Goal: Task Accomplishment & Management: Complete application form

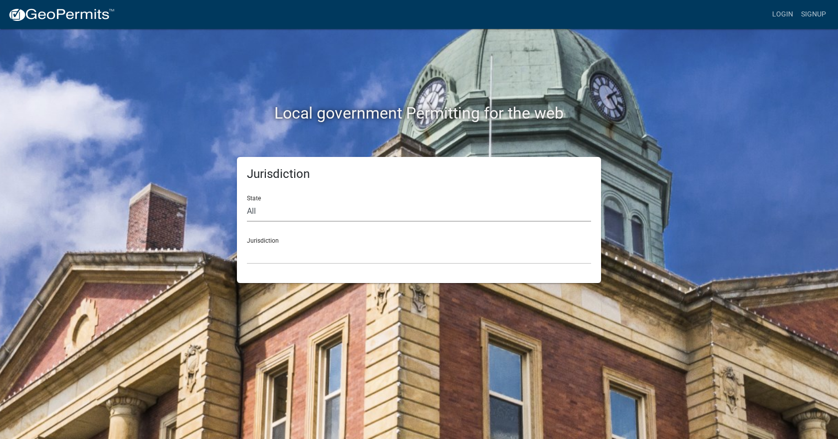
click at [330, 215] on select "All [US_STATE] [US_STATE] [US_STATE] [US_STATE] [US_STATE] [US_STATE] [US_STATE…" at bounding box center [419, 211] width 344 height 20
select select "[US_STATE]"
click at [247, 201] on select "All [US_STATE] [US_STATE] [US_STATE] [US_STATE] [US_STATE] [US_STATE] [US_STATE…" at bounding box center [419, 211] width 344 height 20
click at [321, 253] on select "[GEOGRAPHIC_DATA], [US_STATE] [GEOGRAPHIC_DATA], [US_STATE] [GEOGRAPHIC_DATA], …" at bounding box center [419, 254] width 344 height 20
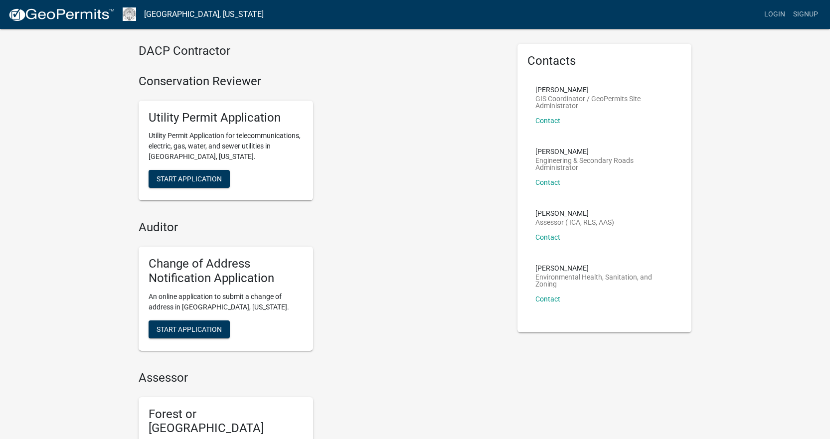
scroll to position [50, 0]
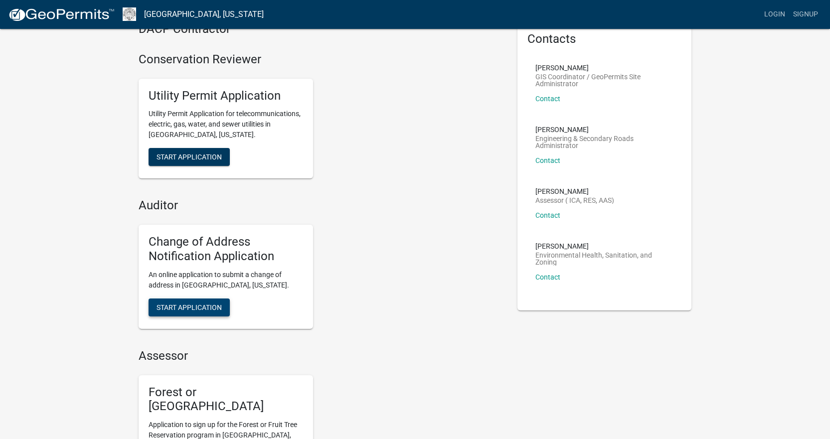
click at [197, 306] on span "Start Application" at bounding box center [189, 307] width 65 height 8
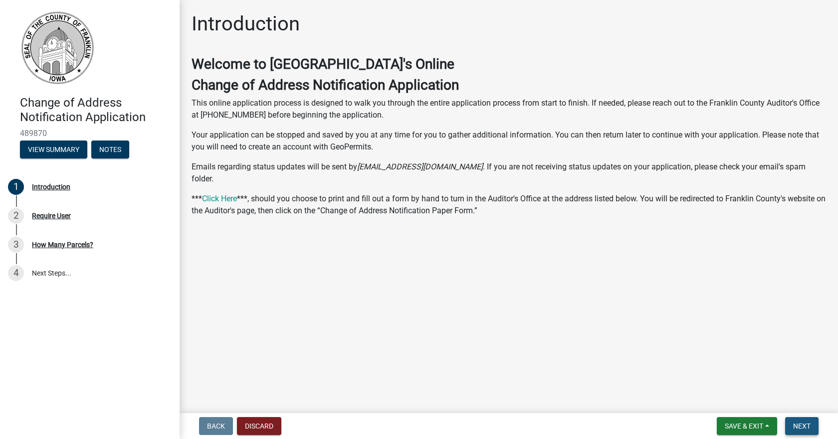
click at [799, 419] on button "Next" at bounding box center [801, 426] width 33 height 18
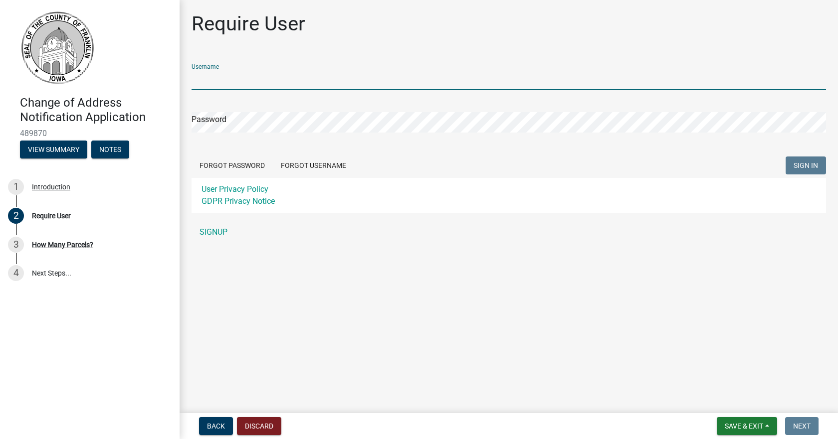
click at [248, 83] on input "Username" at bounding box center [508, 80] width 634 height 20
type input "[EMAIL_ADDRESS][DOMAIN_NAME]"
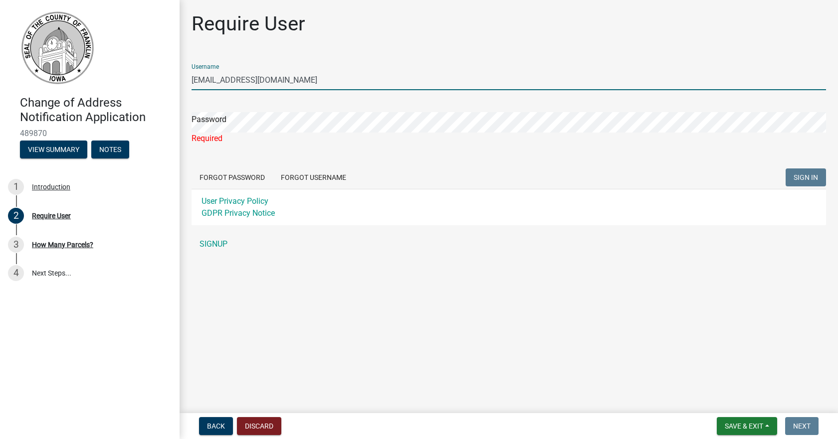
click at [212, 79] on input "[EMAIL_ADDRESS][DOMAIN_NAME]" at bounding box center [508, 80] width 634 height 20
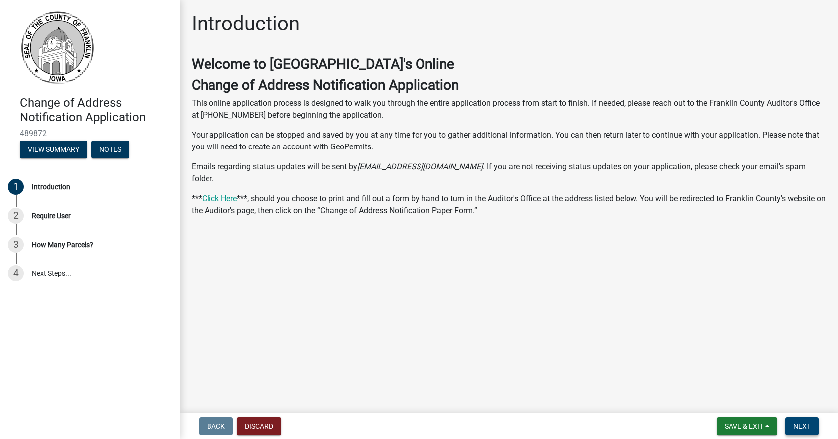
click at [794, 425] on span "Next" at bounding box center [801, 426] width 17 height 8
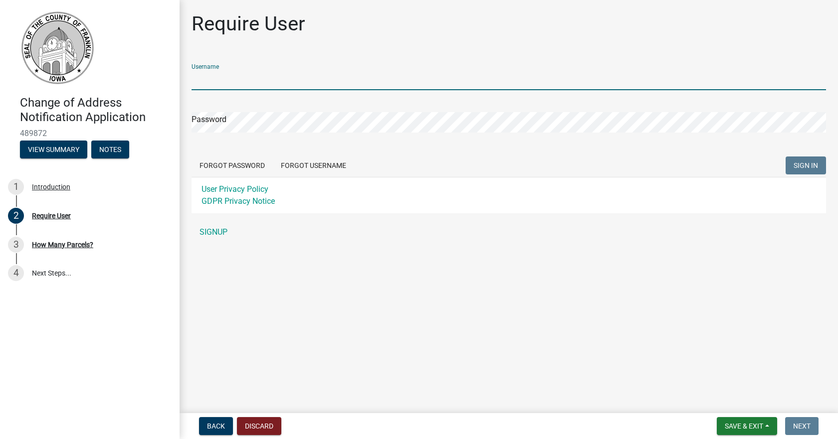
click at [229, 77] on input "Username" at bounding box center [508, 80] width 634 height 20
type input "[EMAIL_ADDRESS][DOMAIN_NAME]"
click at [237, 81] on input "[EMAIL_ADDRESS][DOMAIN_NAME]" at bounding box center [508, 80] width 634 height 20
click at [246, 111] on div "Password" at bounding box center [508, 115] width 634 height 34
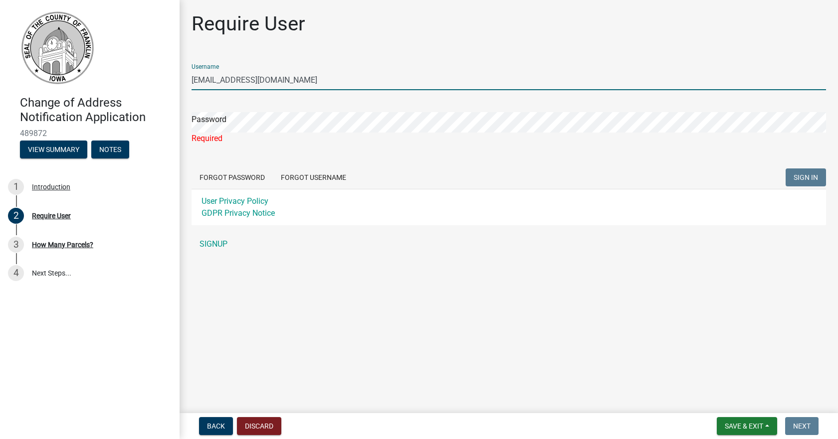
drag, startPoint x: 318, startPoint y: 80, endPoint x: 178, endPoint y: 84, distance: 140.2
click at [178, 84] on div "Change of Address Notification Application 489872 View Summary Notes 1 Introduc…" at bounding box center [419, 219] width 838 height 439
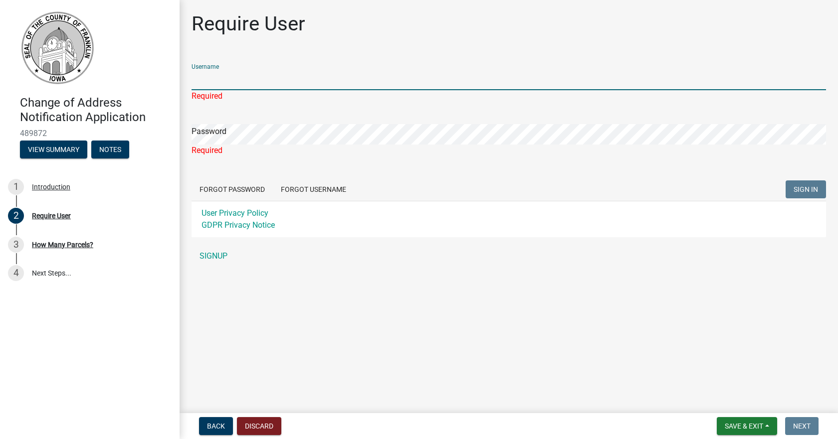
drag, startPoint x: 232, startPoint y: 72, endPoint x: 231, endPoint y: 81, distance: 8.5
click at [231, 80] on input "Username" at bounding box center [508, 80] width 634 height 20
type input "Chaplink"
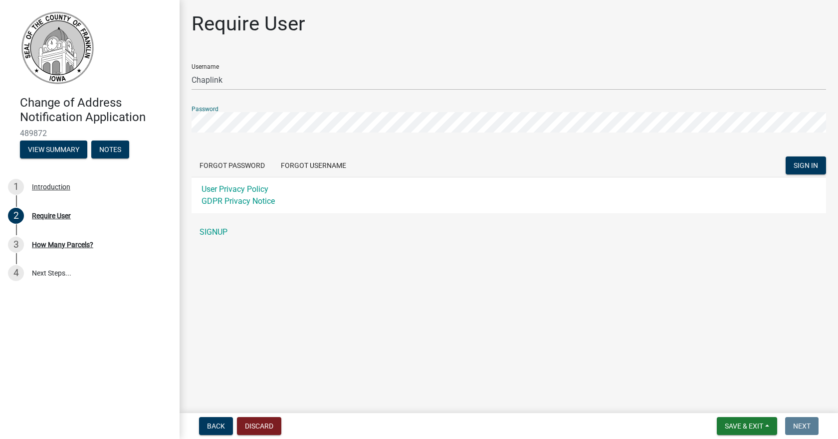
click at [785, 157] on button "SIGN IN" at bounding box center [805, 166] width 40 height 18
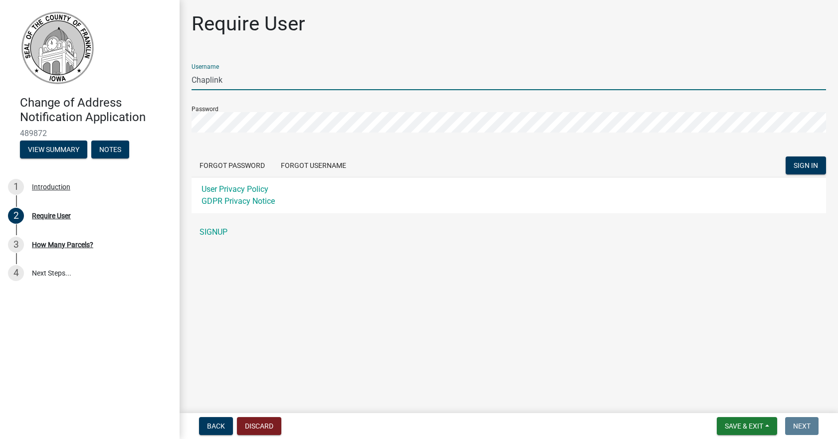
click at [274, 79] on input "Chaplink" at bounding box center [508, 80] width 634 height 20
drag, startPoint x: 261, startPoint y: 83, endPoint x: 196, endPoint y: 73, distance: 65.1
click at [196, 73] on input "Chaplink" at bounding box center [508, 80] width 634 height 20
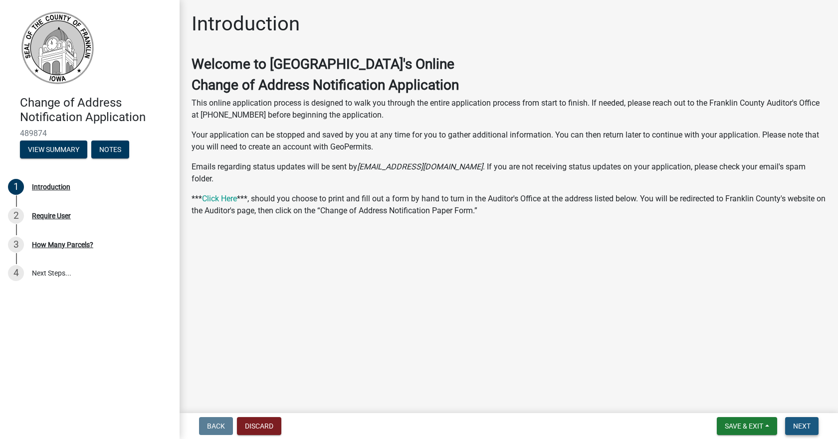
click at [806, 423] on span "Next" at bounding box center [801, 426] width 17 height 8
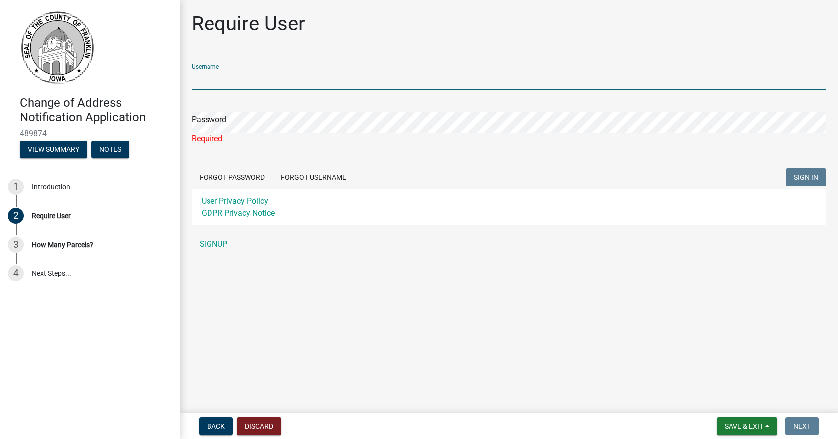
click at [316, 87] on input "Username" at bounding box center [508, 80] width 634 height 20
type input "Chaplink"
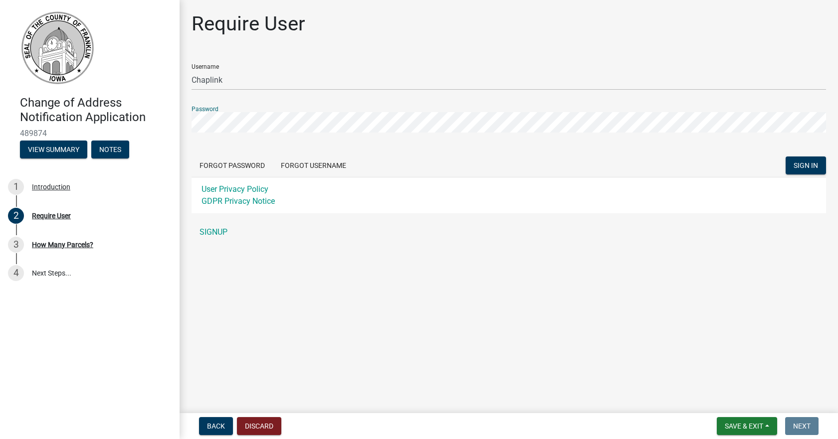
click at [785, 157] on button "SIGN IN" at bounding box center [805, 166] width 40 height 18
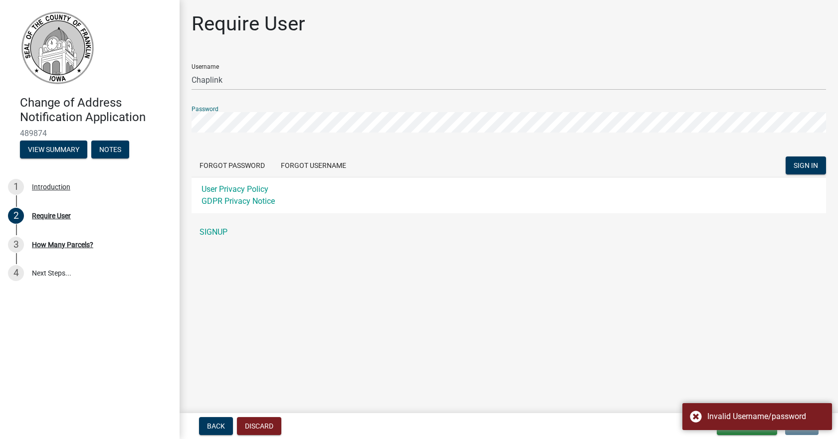
click at [189, 116] on div "Require User Username Chaplink Password Forgot Password Forgot Username SIGN IN…" at bounding box center [508, 131] width 649 height 239
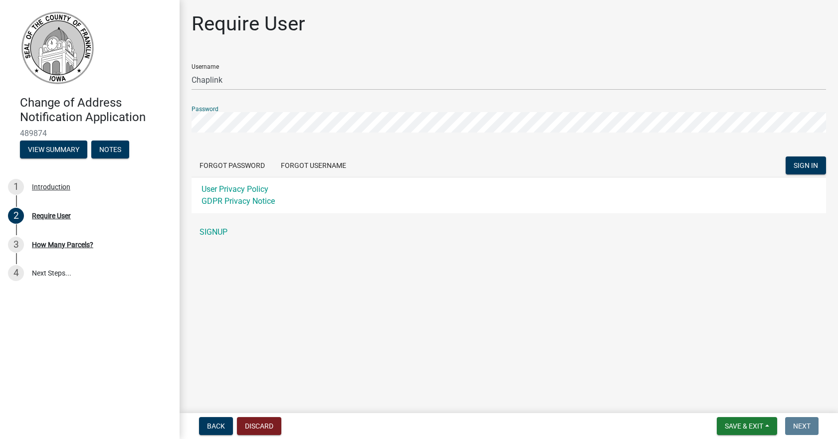
click at [785, 157] on button "SIGN IN" at bounding box center [805, 166] width 40 height 18
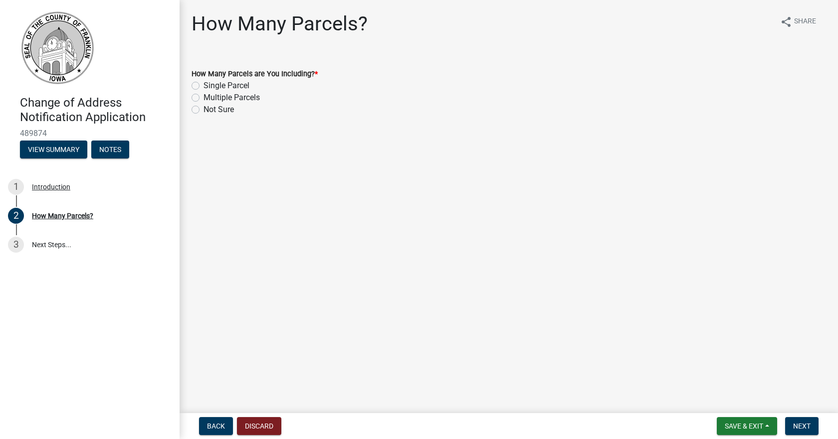
click at [203, 86] on label "Single Parcel" at bounding box center [226, 86] width 46 height 12
click at [203, 86] on input "Single Parcel" at bounding box center [206, 83] width 6 height 6
radio input "true"
click at [796, 428] on span "Next" at bounding box center [801, 426] width 17 height 8
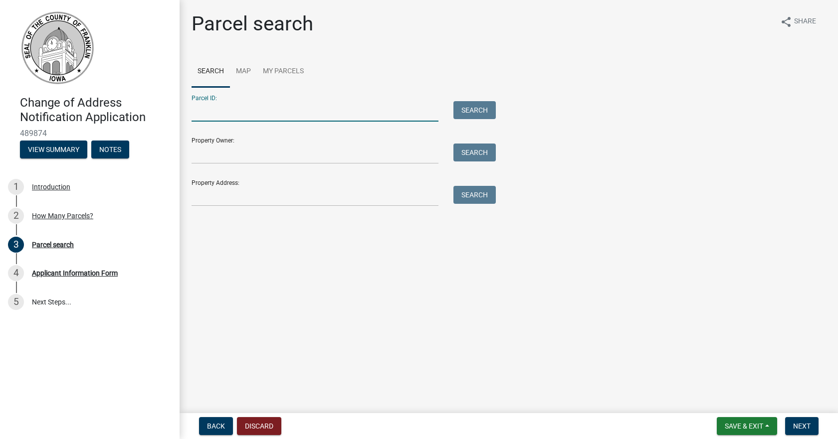
click at [301, 108] on input "Parcel ID:" at bounding box center [314, 111] width 247 height 20
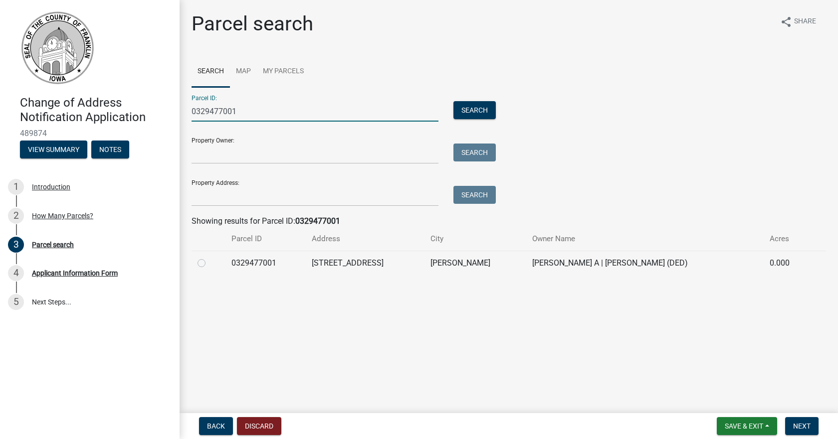
type input "0329477001"
click at [243, 259] on td "0329477001" at bounding box center [265, 263] width 80 height 24
click at [205, 263] on div at bounding box center [208, 263] width 22 height 12
click at [209, 257] on label at bounding box center [209, 257] width 0 height 0
click at [209, 263] on input "radio" at bounding box center [212, 260] width 6 height 6
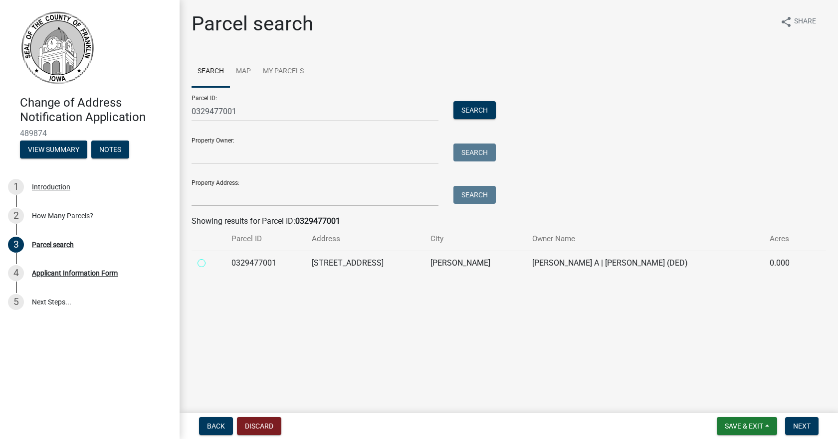
radio input "true"
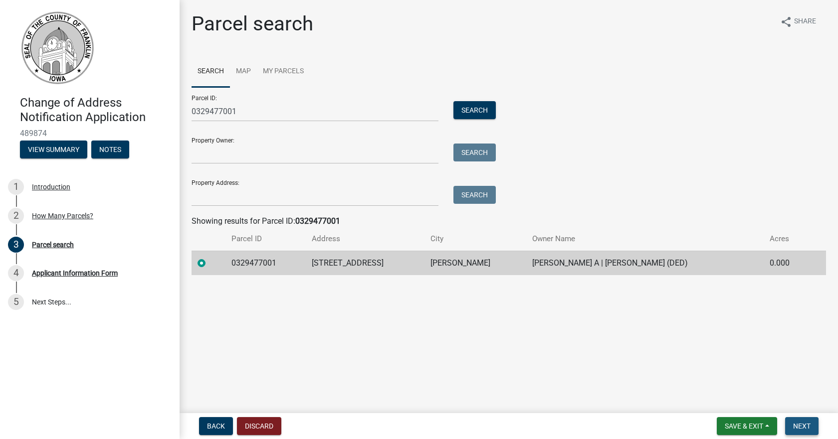
click at [808, 431] on button "Next" at bounding box center [801, 426] width 33 height 18
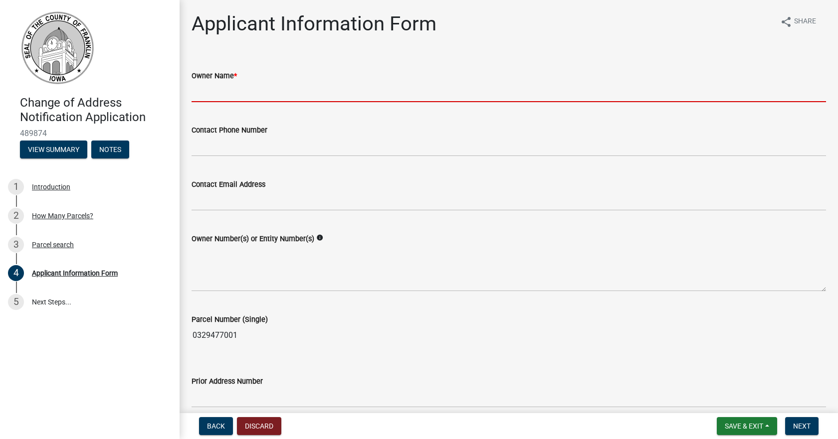
click at [273, 97] on input "Owner Name *" at bounding box center [508, 92] width 634 height 20
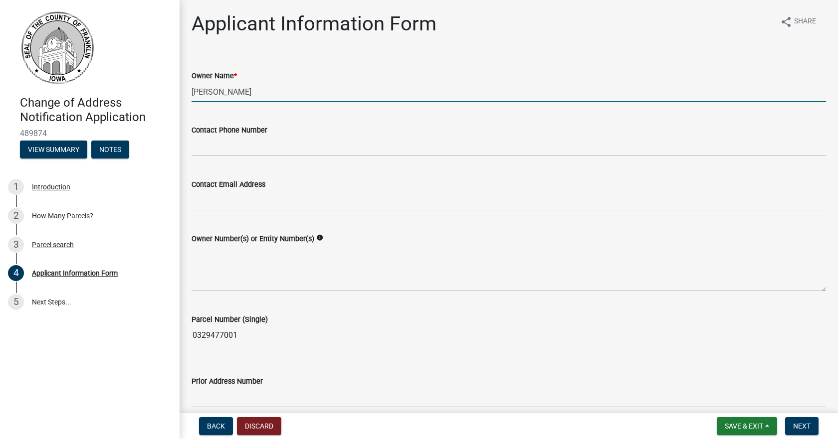
type input "FUNK, JACKY"
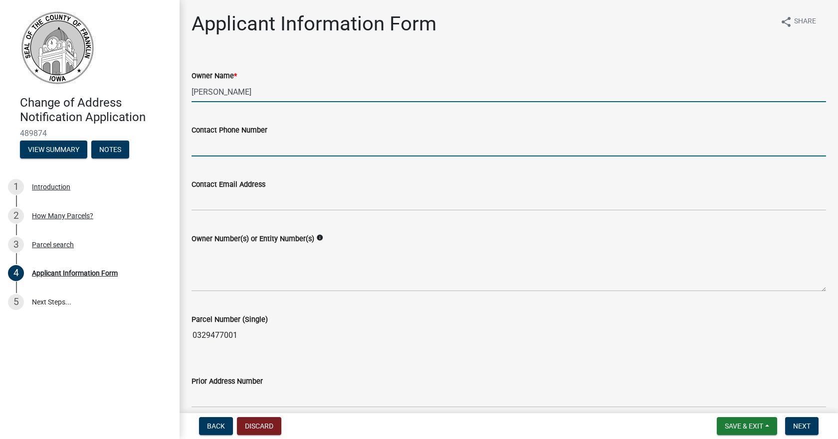
click at [258, 151] on input "Contact Phone Number" at bounding box center [508, 146] width 634 height 20
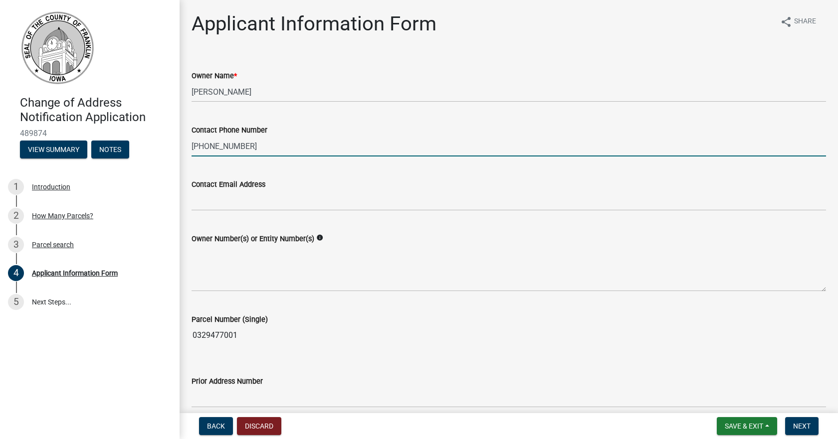
type input "641-425-6299"
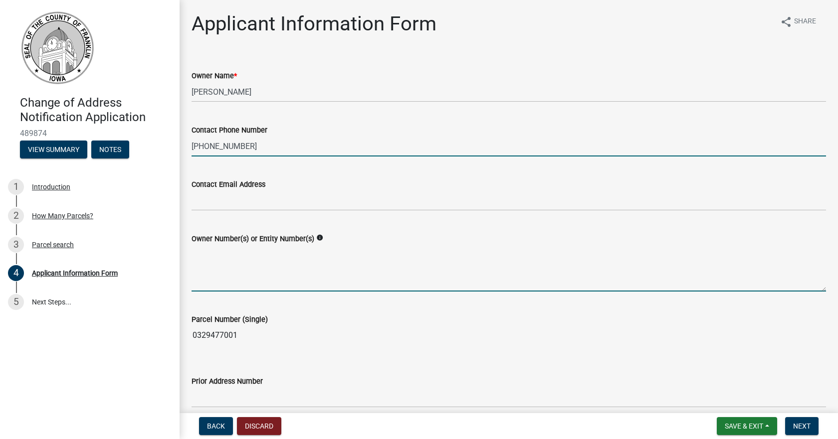
click at [254, 258] on textarea "Owner Number(s) or Entity Number(s)" at bounding box center [508, 268] width 634 height 47
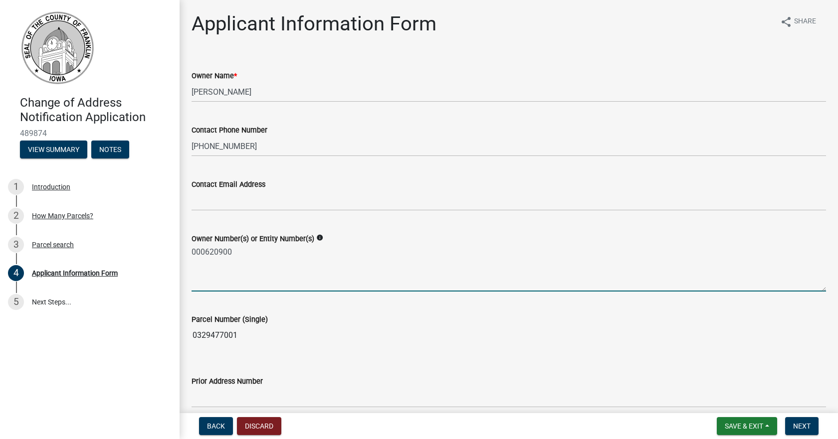
type textarea "000620900"
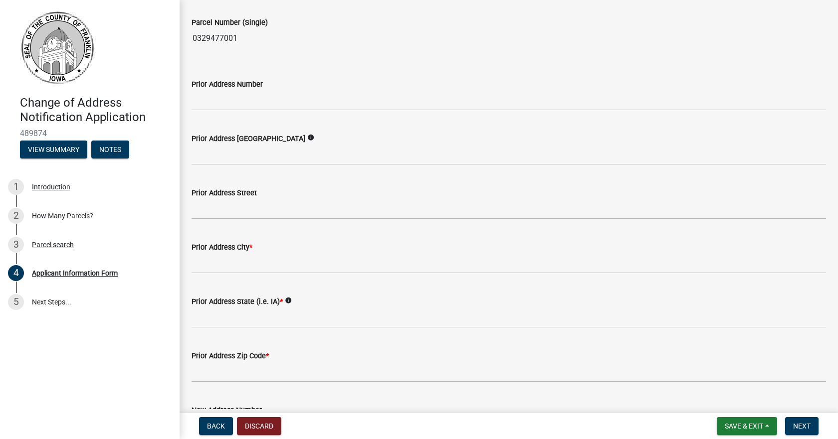
scroll to position [299, 0]
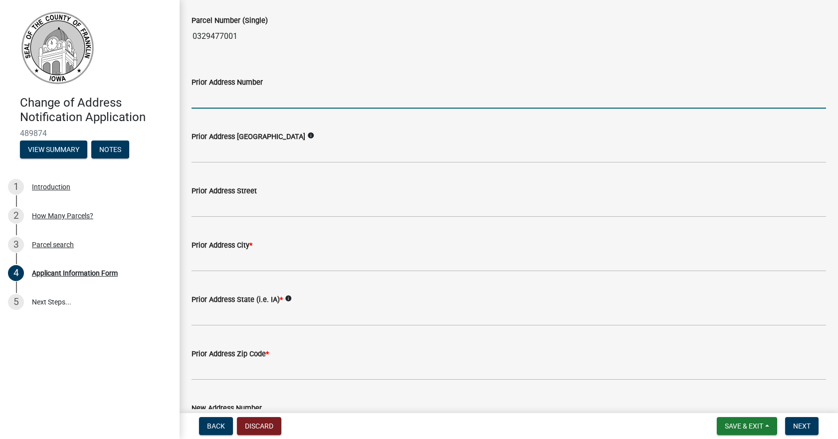
click at [215, 102] on input "Prior Address Number" at bounding box center [508, 98] width 634 height 20
type input "100"
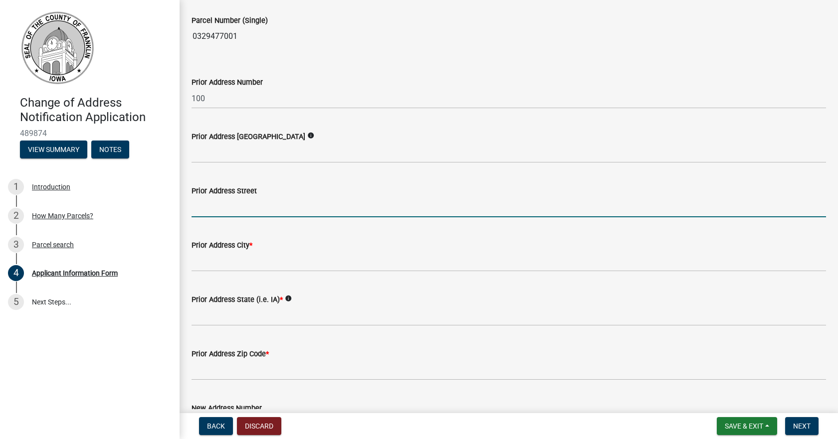
click at [198, 213] on input "Prior Address Street" at bounding box center [508, 207] width 634 height 20
type input "4th St"
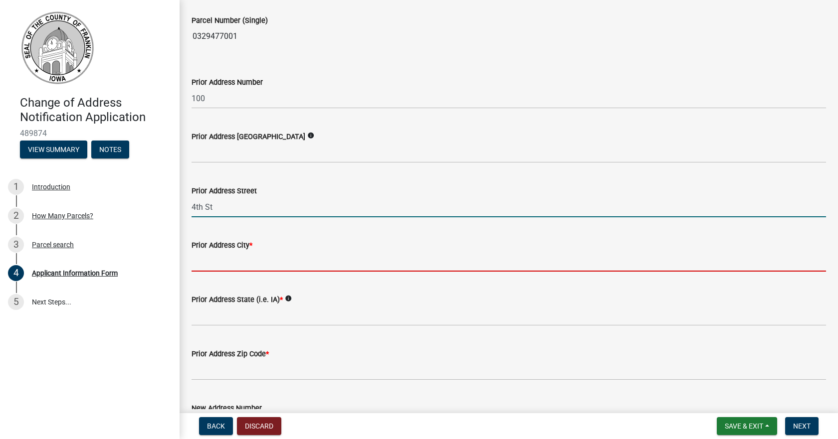
click at [211, 268] on input "Prior Address City *" at bounding box center [508, 261] width 634 height 20
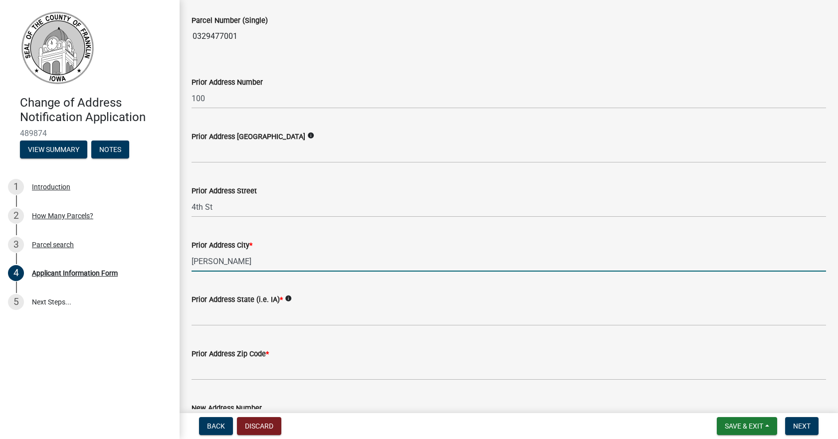
type input "Chapin"
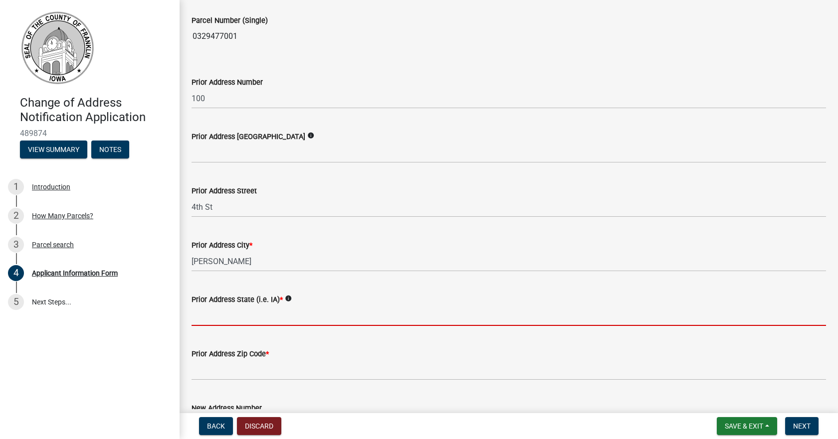
click at [198, 322] on input "Prior Address State (i.e. IA) *" at bounding box center [508, 316] width 634 height 20
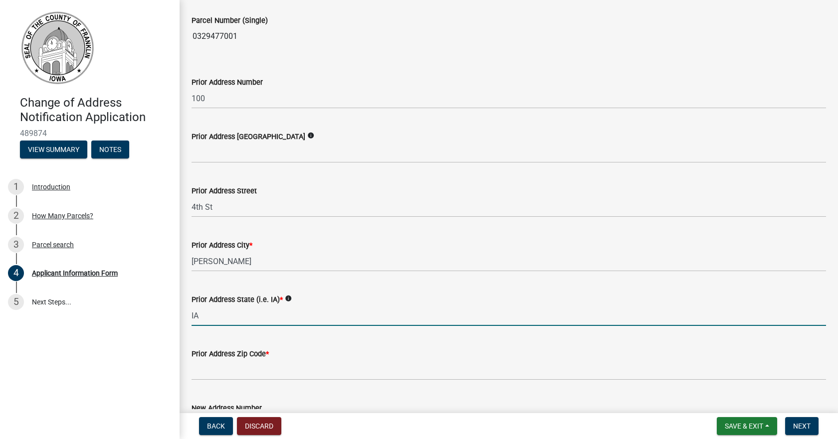
type input "IA"
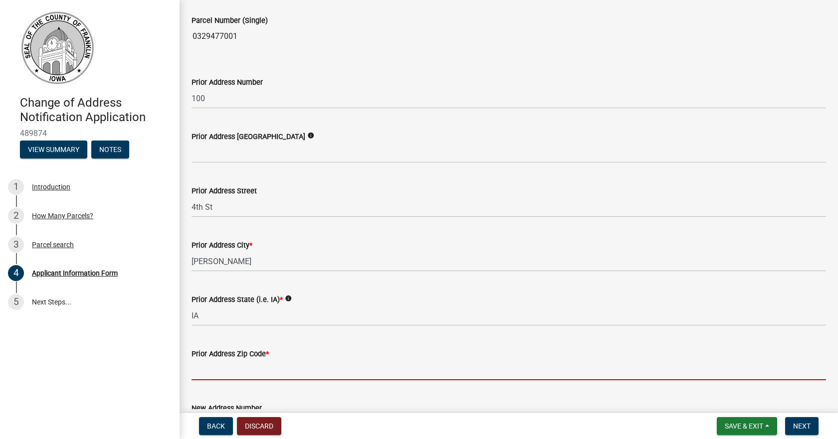
click at [216, 370] on input "Prior Address Zip Code *" at bounding box center [508, 370] width 634 height 20
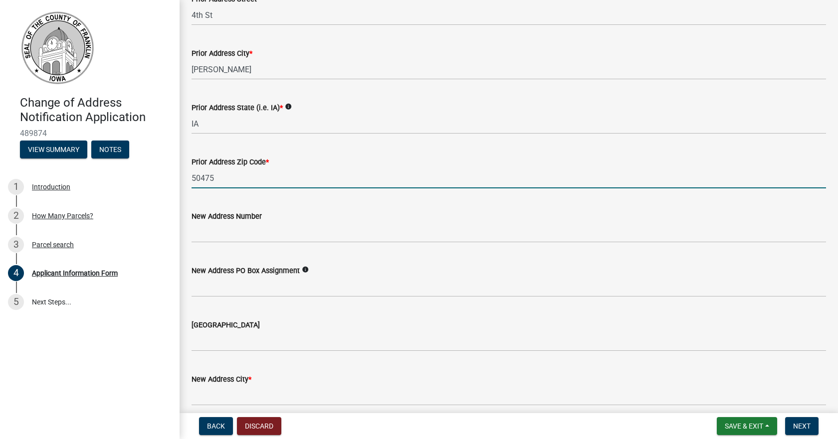
scroll to position [499, 0]
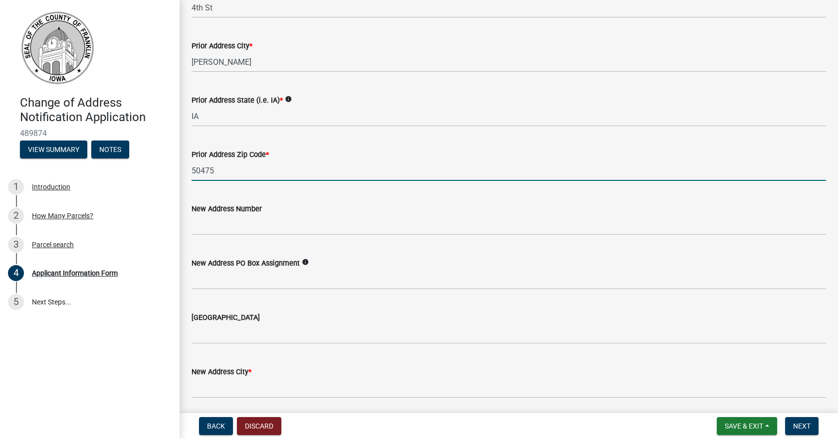
type input "50475"
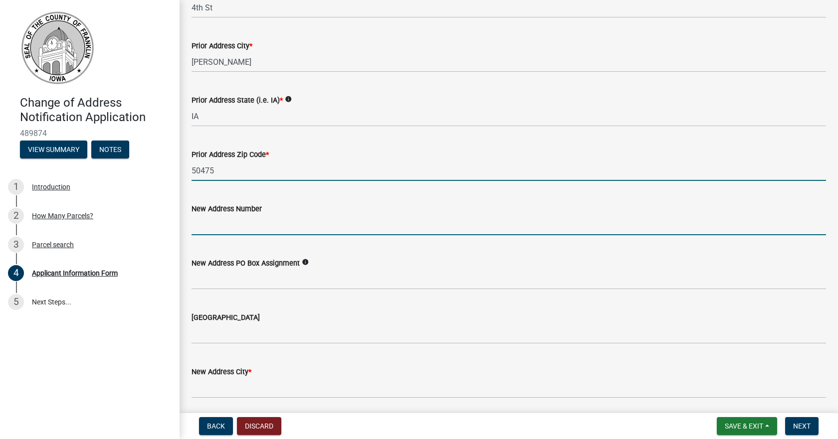
click at [262, 223] on input "New Address Number" at bounding box center [508, 225] width 634 height 20
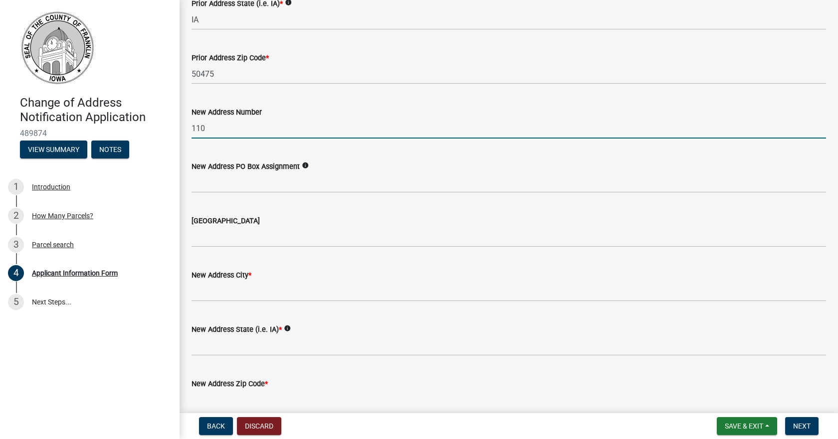
scroll to position [598, 0]
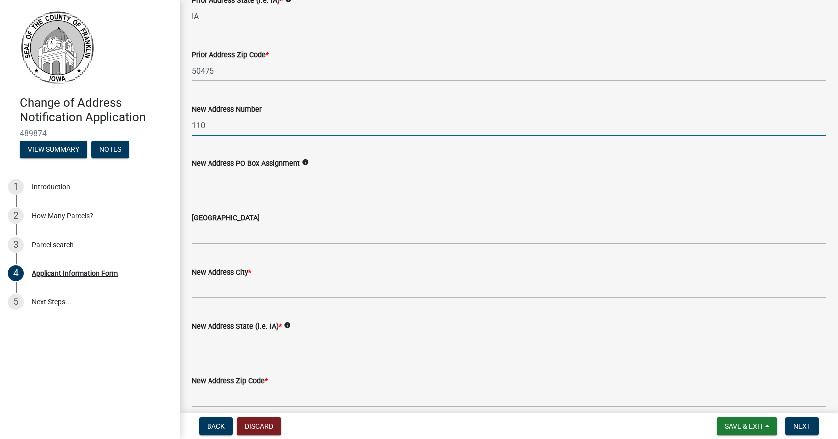
type input "110"
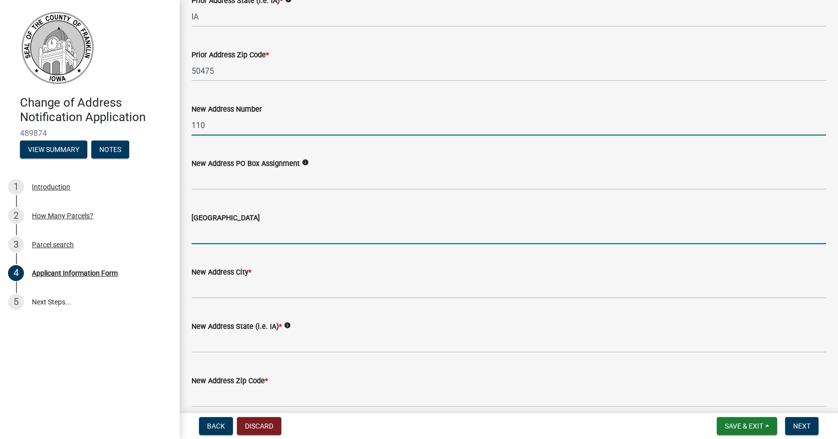
click at [234, 234] on input "New Address Street" at bounding box center [508, 234] width 634 height 20
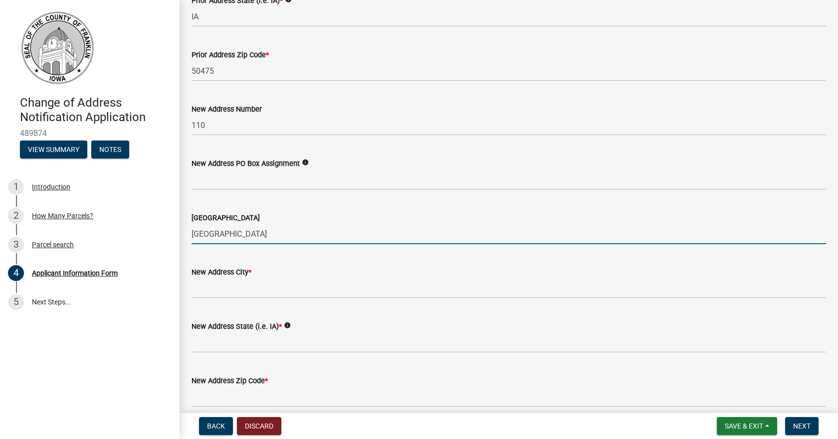
type input "Highland Ave"
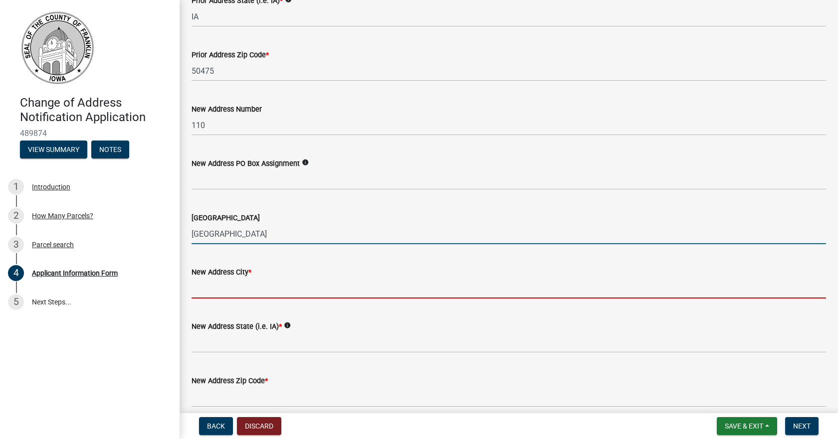
click at [247, 287] on input "New Address City *" at bounding box center [508, 288] width 634 height 20
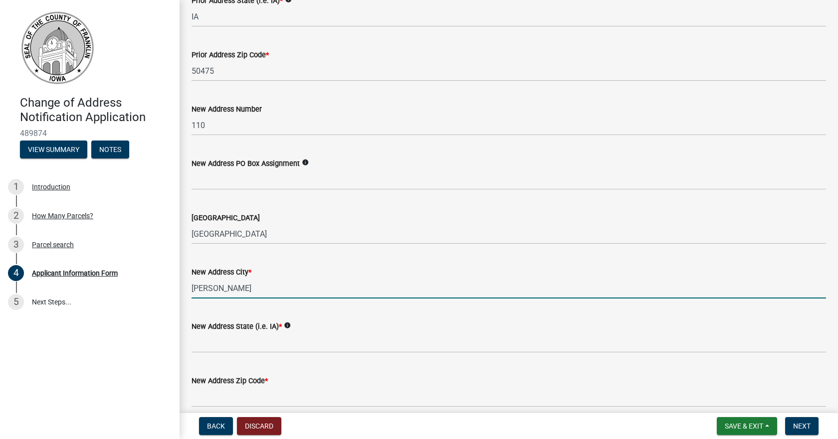
type input "Dumont"
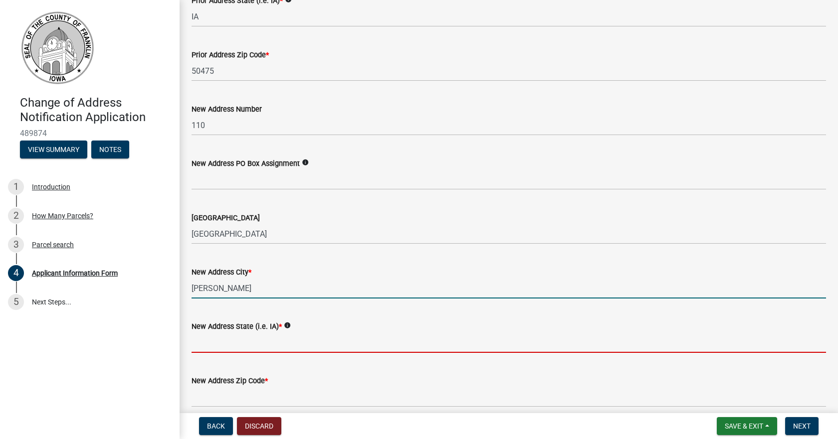
click at [243, 343] on input "New Address State (i.e. IA) *" at bounding box center [508, 343] width 634 height 20
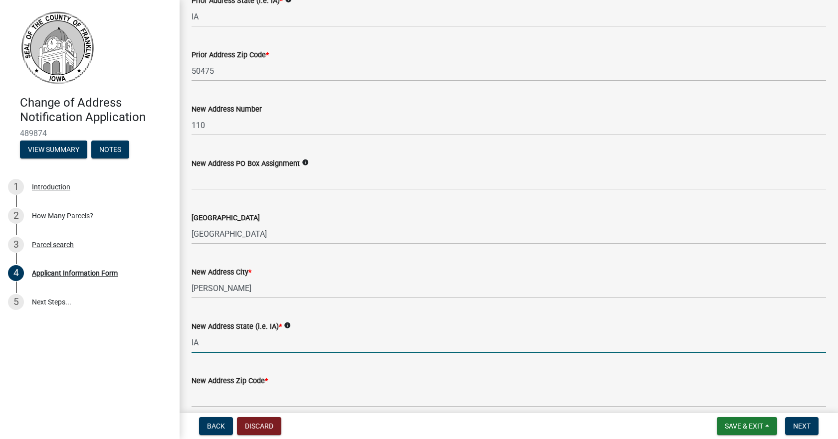
type input "IA"
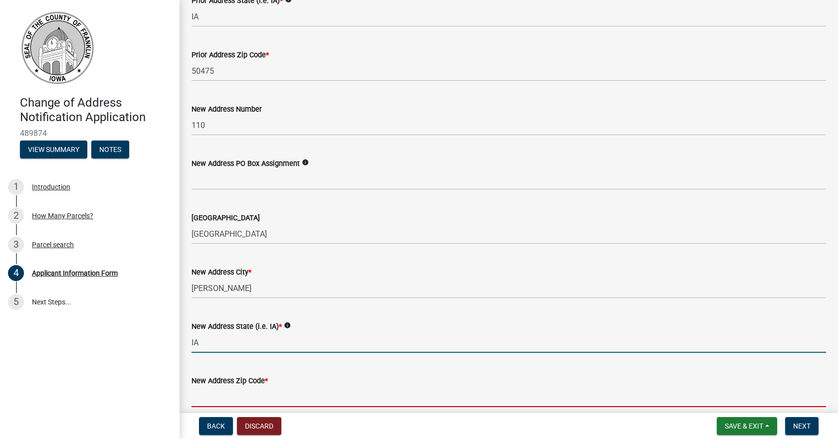
click at [235, 399] on input "New Address Zip Code *" at bounding box center [508, 397] width 634 height 20
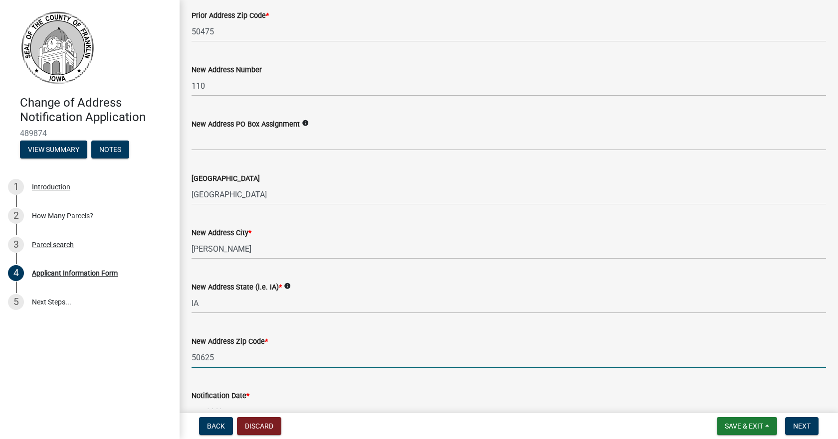
scroll to position [798, 0]
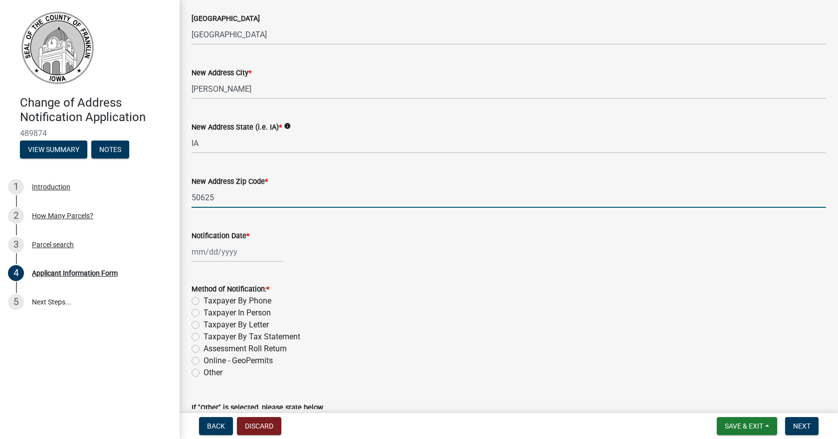
type input "50625"
click at [203, 253] on div at bounding box center [236, 252] width 91 height 20
select select "10"
select select "2025"
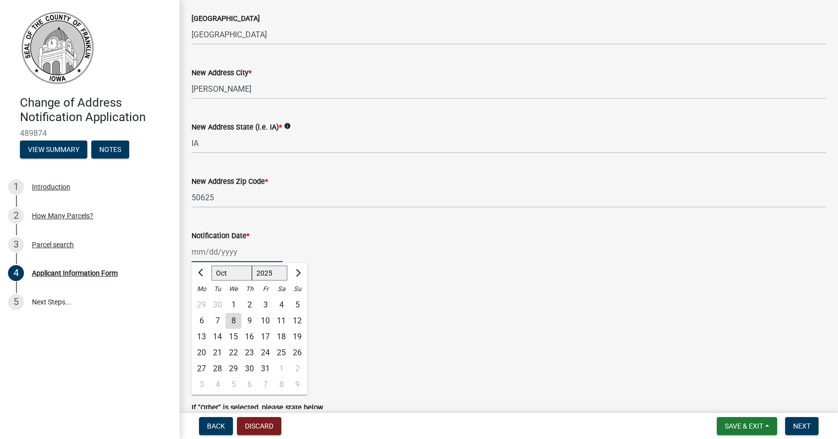
click at [198, 252] on input "Notification Date *" at bounding box center [236, 252] width 91 height 20
type input "10/08/2025"
click at [328, 246] on div "10/08/2025 Jan Feb Mar Apr May Jun Jul Aug Sep Oct Nov Dec 1525 1526 1527 1528 …" at bounding box center [508, 252] width 634 height 20
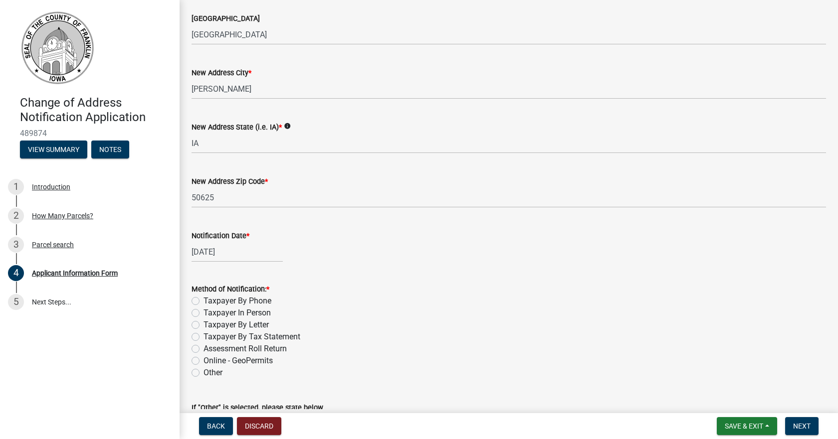
click at [203, 300] on label "Taxpayer By Phone" at bounding box center [237, 301] width 68 height 12
click at [203, 300] on input "Taxpayer By Phone" at bounding box center [206, 298] width 6 height 6
radio input "true"
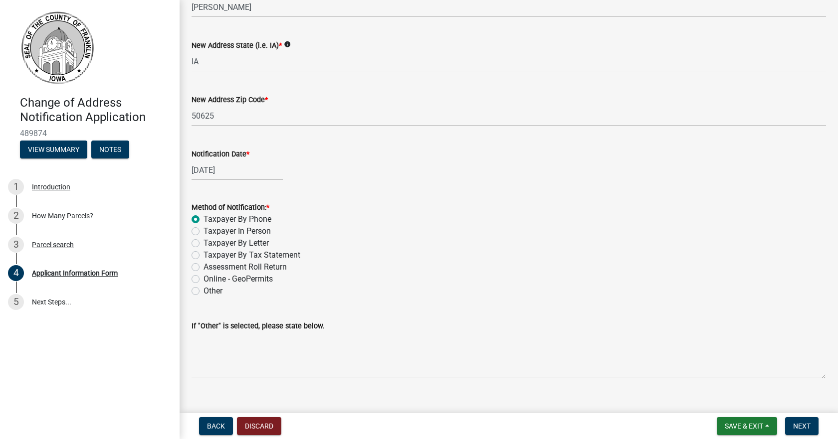
scroll to position [896, 0]
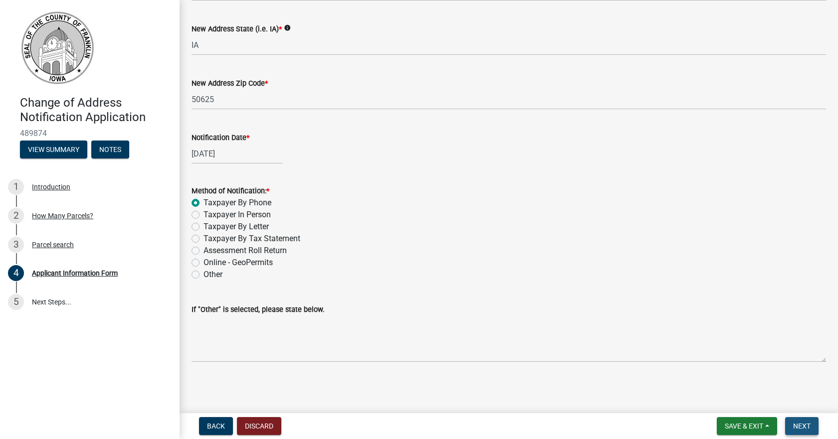
click at [803, 423] on span "Next" at bounding box center [801, 426] width 17 height 8
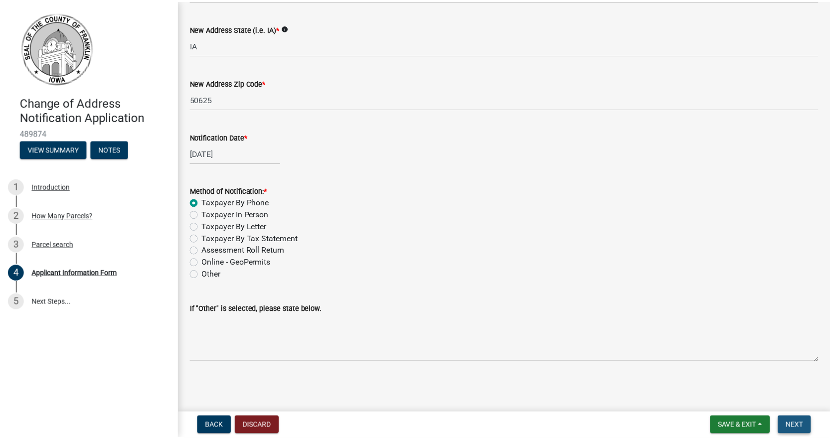
scroll to position [0, 0]
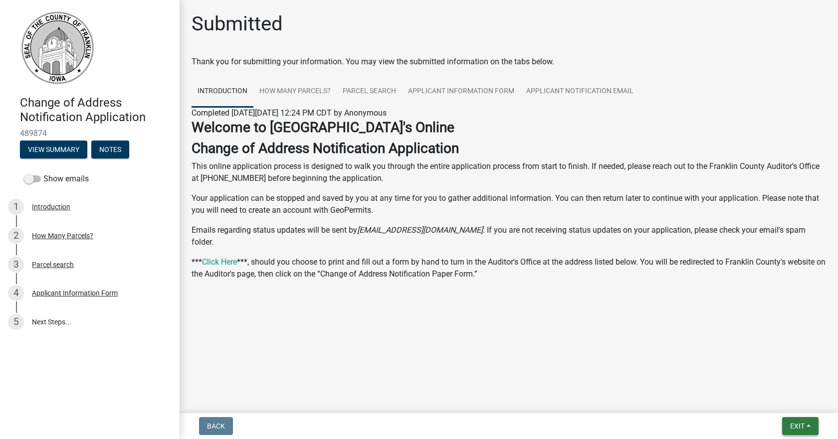
click at [795, 425] on span "Exit" at bounding box center [797, 426] width 14 height 8
click at [771, 404] on button "Save & Exit" at bounding box center [779, 400] width 80 height 24
